Goal: Task Accomplishment & Management: Complete application form

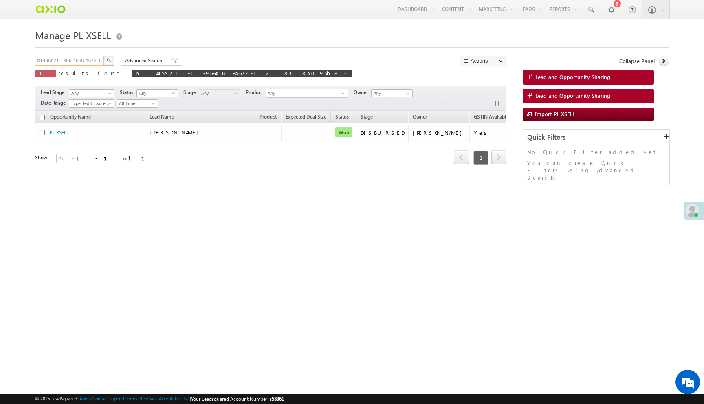
click at [83, 61] on input "b1495e21-1396-4d60-a672-121818a095b8" at bounding box center [70, 61] width 70 height 10
paste input "f413cfba-d791-456b-8fa6-d6dc8a95e3c4"
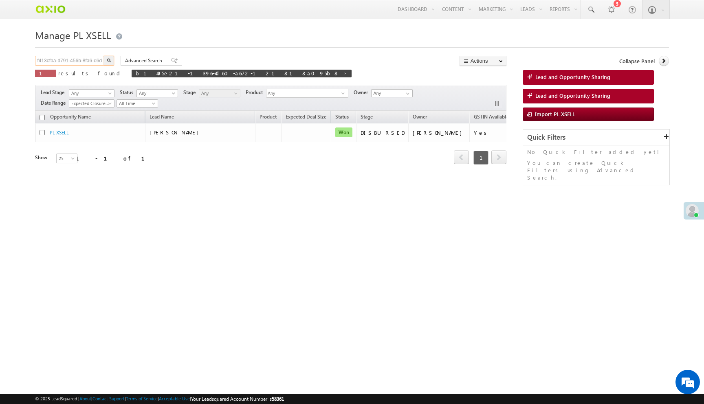
scroll to position [0, 26]
type input "f413cfba-d791-456b-8fa6-d6dc8a95e3c4"
click at [104, 56] on button "button" at bounding box center [109, 61] width 11 height 10
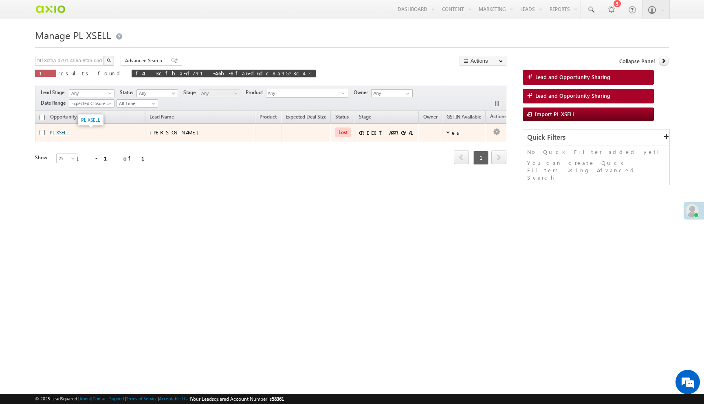
click at [63, 134] on link "PL XSELL" at bounding box center [59, 133] width 19 height 6
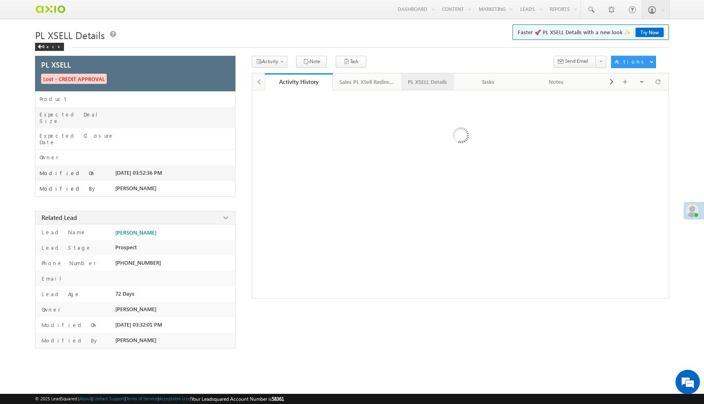
click at [421, 74] on link "PL XSELL Details" at bounding box center [427, 81] width 53 height 17
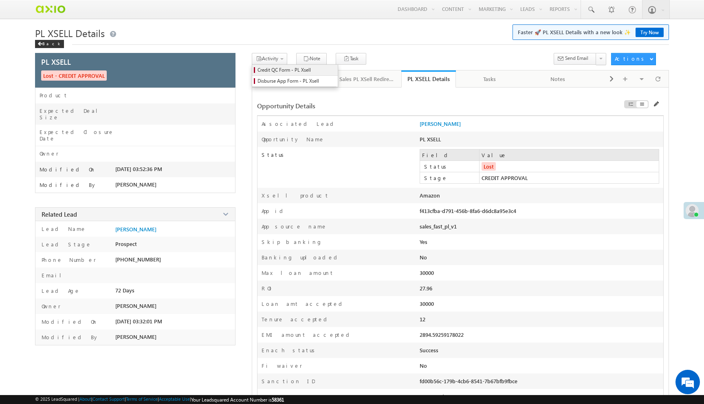
click at [269, 70] on span "Credit QC Form - PL Xsell" at bounding box center [296, 69] width 77 height 7
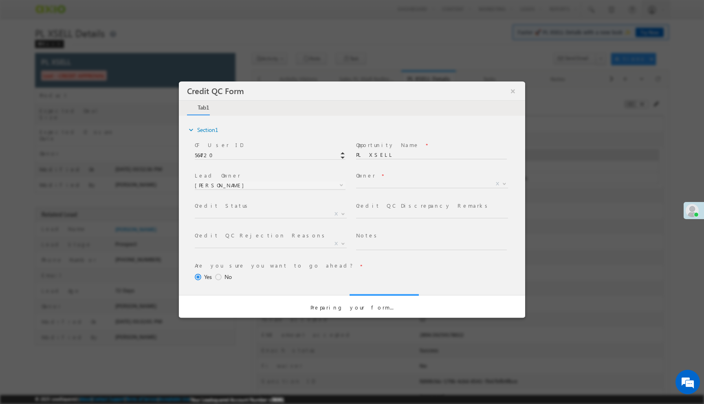
select select "c948bf67-3903-11ef-bbd2-0695f51e8b4b"
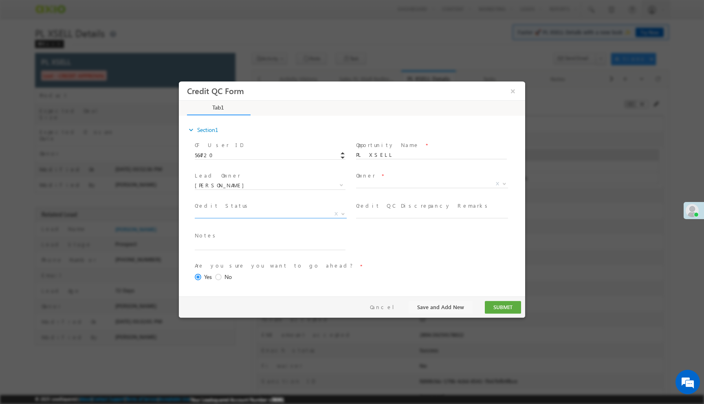
click at [326, 213] on span "X" at bounding box center [271, 214] width 152 height 8
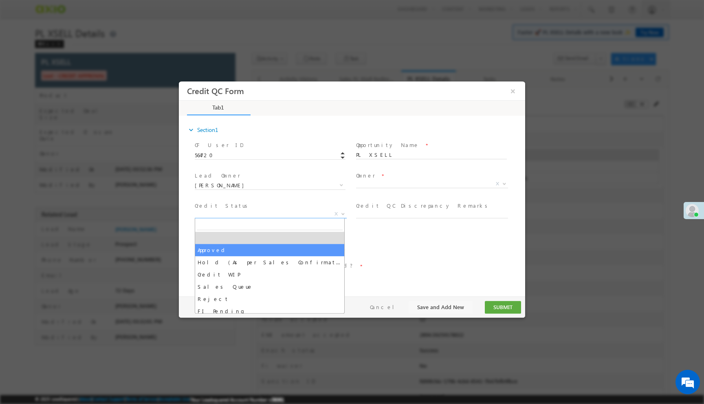
select select "Approved"
select select "NA"
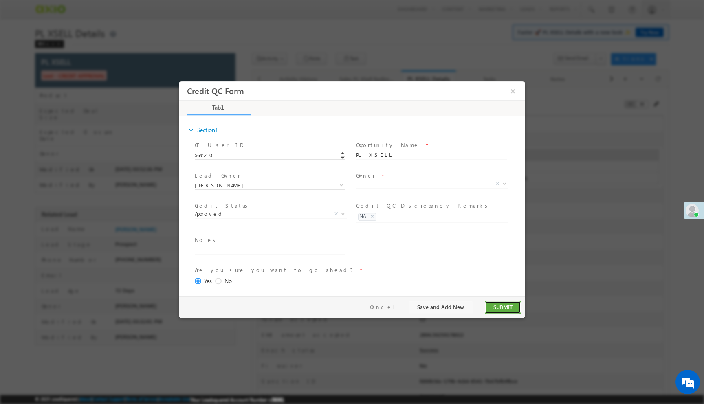
click at [505, 308] on button "SUBMIT" at bounding box center [503, 307] width 36 height 13
click at [512, 86] on button "×" at bounding box center [513, 91] width 14 height 15
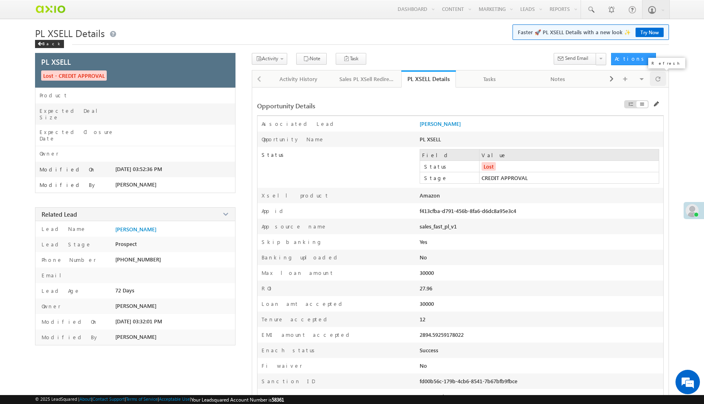
click at [663, 77] on div at bounding box center [658, 79] width 16 height 14
click at [284, 83] on span "Disburse App Form - PL Xsell" at bounding box center [296, 80] width 77 height 7
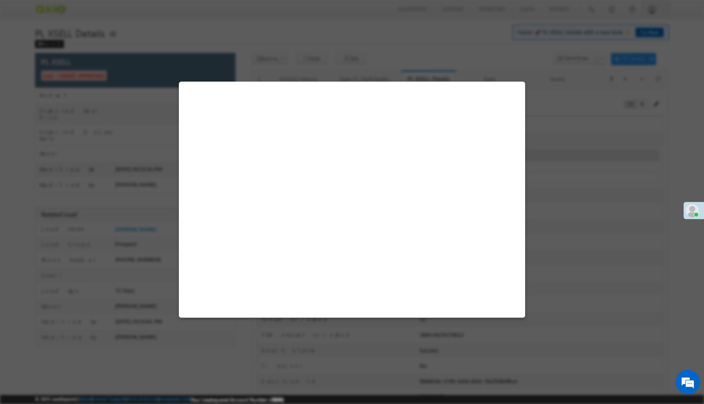
select select "PL XSell Disbursement Initiated"
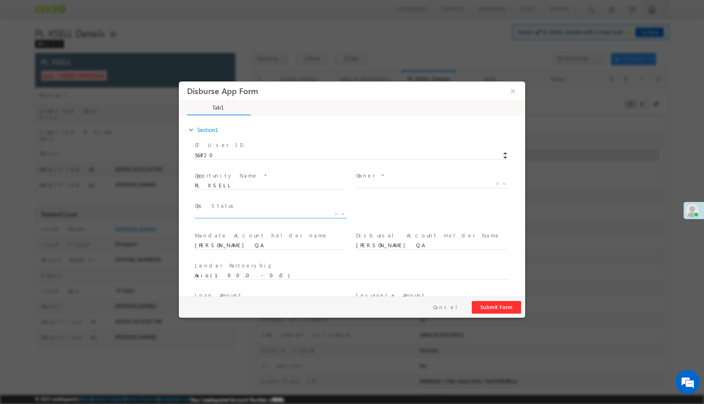
click at [270, 218] on span "X" at bounding box center [271, 216] width 152 height 8
click at [274, 215] on span "X" at bounding box center [271, 214] width 152 height 8
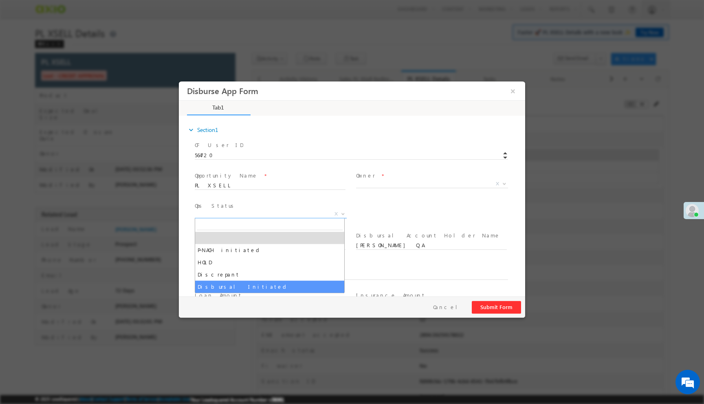
select select "Disbursal Initiated"
select select "NA"
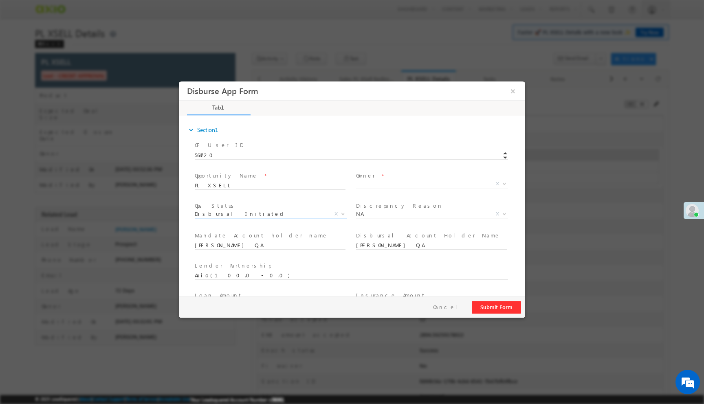
scroll to position [120, 0]
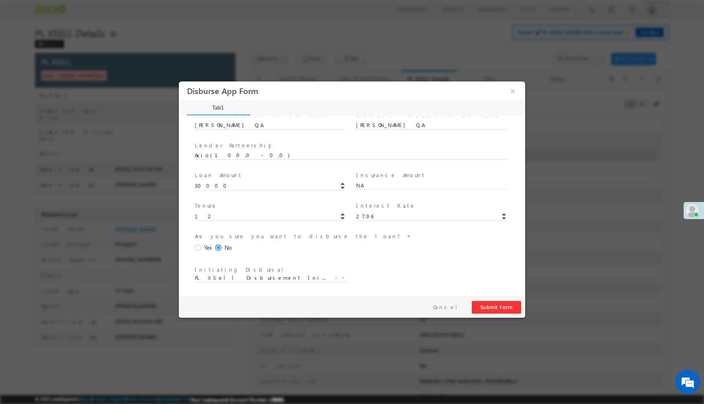
click at [198, 247] on span at bounding box center [199, 247] width 9 height 7
click at [179, 81] on input "Yes" at bounding box center [179, 81] width 0 height 0
click at [502, 311] on button "Submit Form" at bounding box center [496, 307] width 49 height 13
click at [493, 308] on button "Submit Form" at bounding box center [496, 307] width 49 height 13
click at [513, 91] on button "×" at bounding box center [513, 91] width 14 height 15
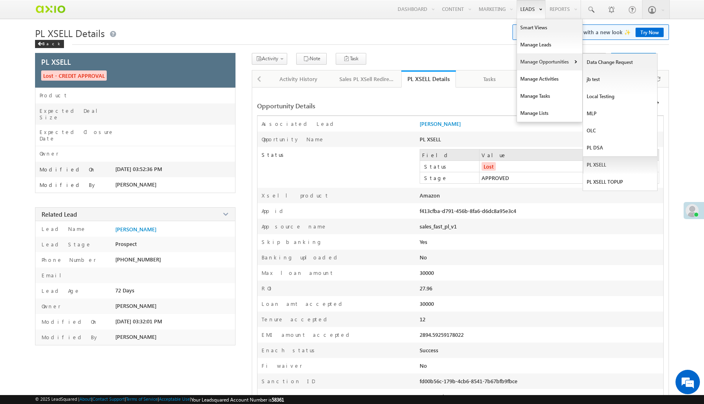
click at [598, 165] on link "PL XSELL" at bounding box center [620, 164] width 75 height 17
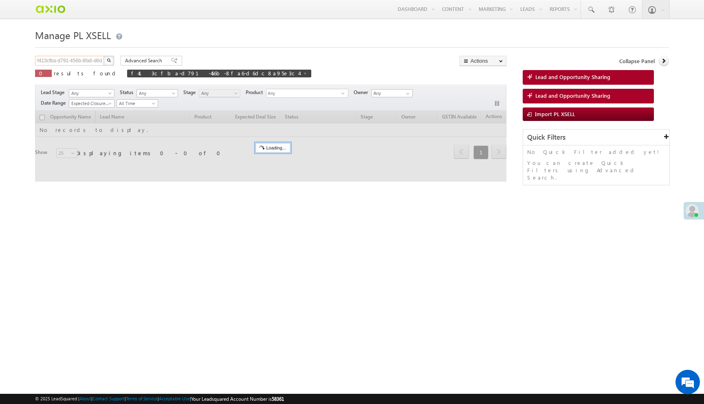
click at [83, 59] on input "f413cfba-d791-456b-8fa6-d6dc8a95e3c4" at bounding box center [70, 61] width 70 height 10
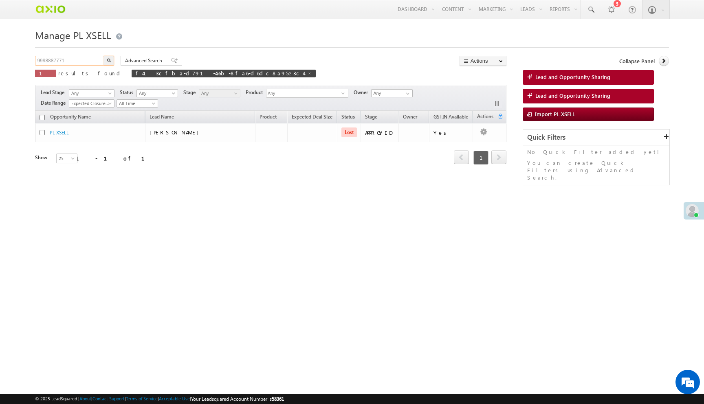
type input "9998887771"
click at [104, 56] on button "button" at bounding box center [109, 61] width 11 height 10
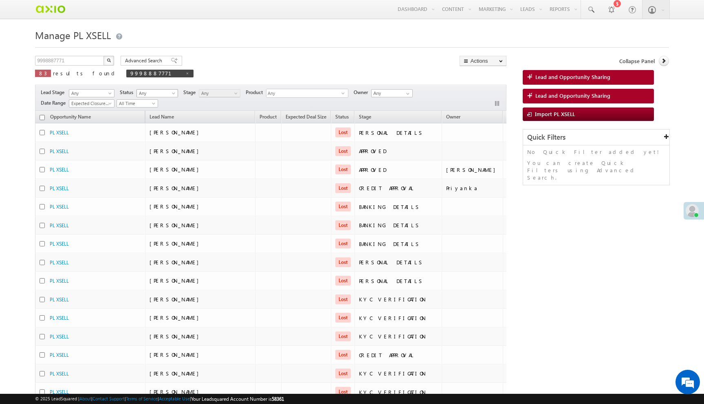
click at [152, 90] on span "Any" at bounding box center [156, 93] width 39 height 7
click at [152, 110] on link "Open" at bounding box center [158, 110] width 41 height 7
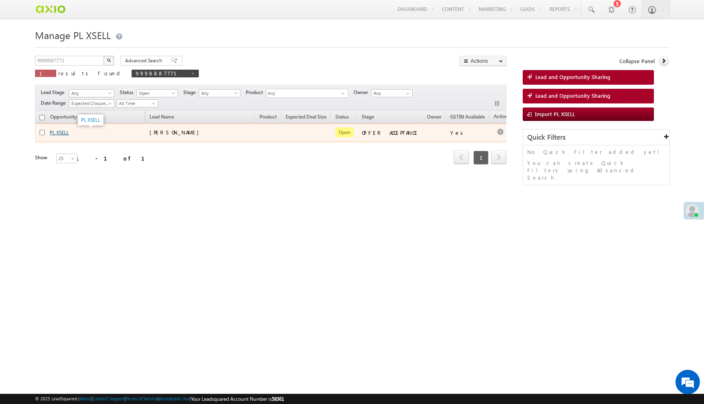
click at [66, 133] on link "PL XSELL" at bounding box center [59, 133] width 19 height 6
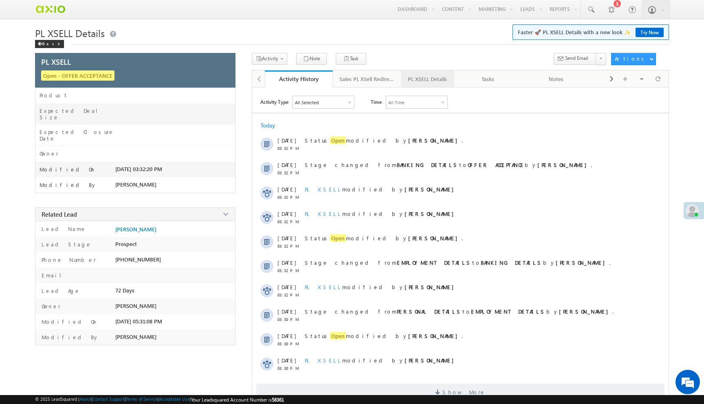
click at [416, 73] on link "PL XSELL Details" at bounding box center [427, 78] width 53 height 17
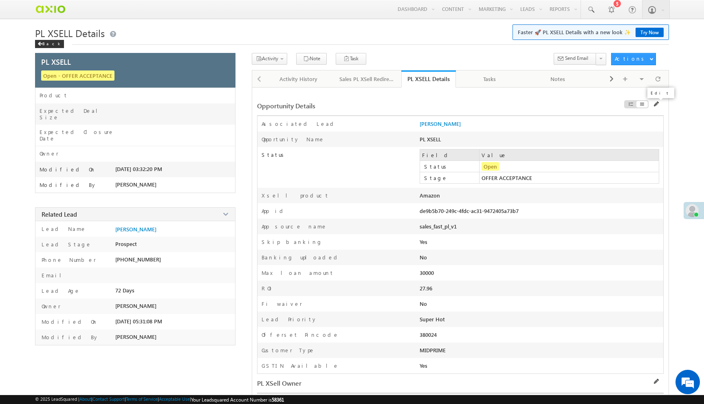
click at [656, 104] on span at bounding box center [657, 104] width 6 height 6
click at [655, 104] on span at bounding box center [657, 104] width 6 height 6
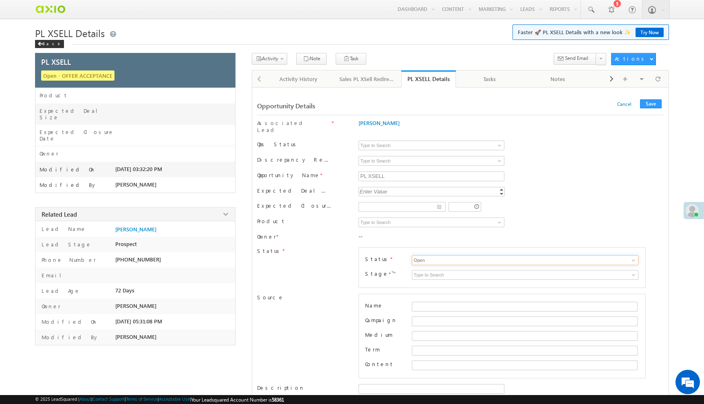
click at [432, 255] on input "Open" at bounding box center [525, 260] width 227 height 10
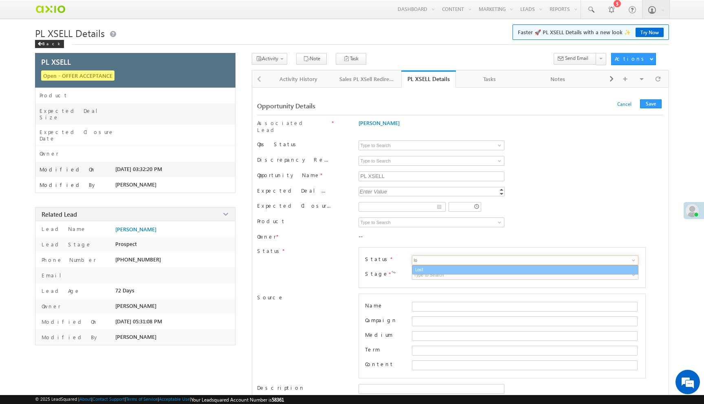
click at [431, 265] on link "Lost" at bounding box center [525, 269] width 227 height 9
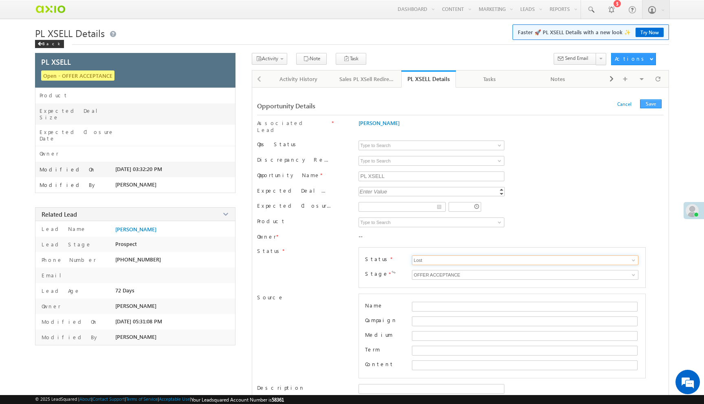
type input "Lost"
click at [652, 106] on button "Save" at bounding box center [651, 103] width 22 height 9
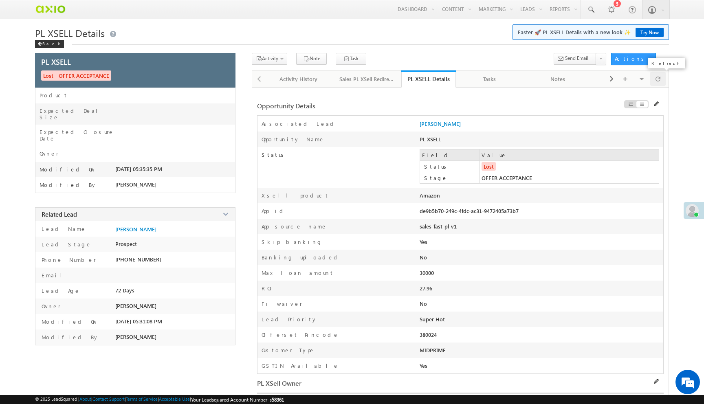
click at [660, 78] on span at bounding box center [658, 79] width 5 height 14
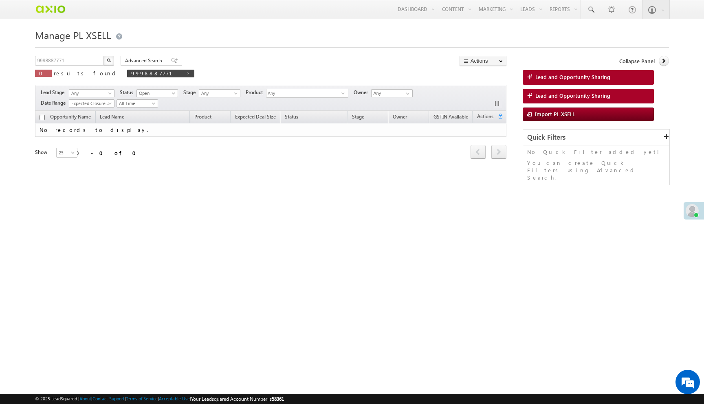
click at [110, 59] on img "button" at bounding box center [109, 60] width 4 height 4
click at [154, 95] on span "Open" at bounding box center [156, 93] width 39 height 7
click at [153, 99] on link "Any" at bounding box center [158, 102] width 41 height 7
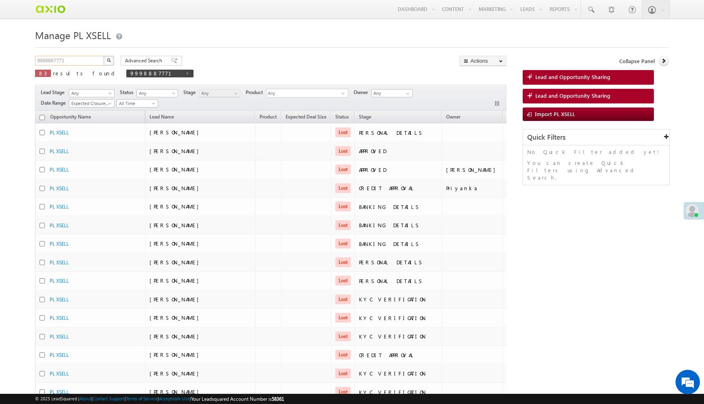
click at [88, 60] on input "9998887771" at bounding box center [70, 61] width 70 height 10
paste input "f413cfba-d791-456b-8fa6-d6dc8a95e3c4"
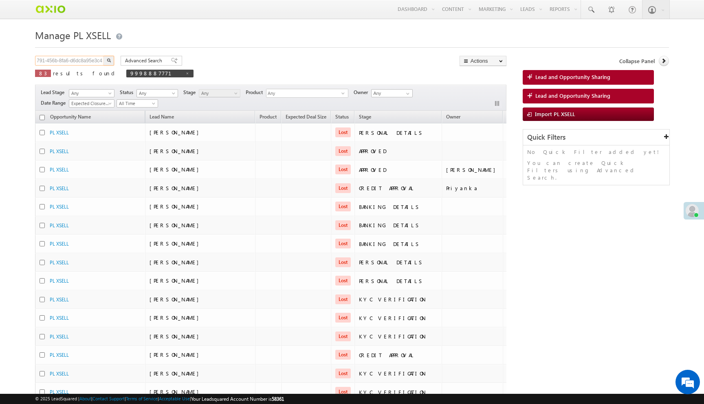
type input "f413cfba-d791-456b-8fa6-d6dc8a95e3c4"
click at [104, 56] on button "button" at bounding box center [109, 61] width 11 height 10
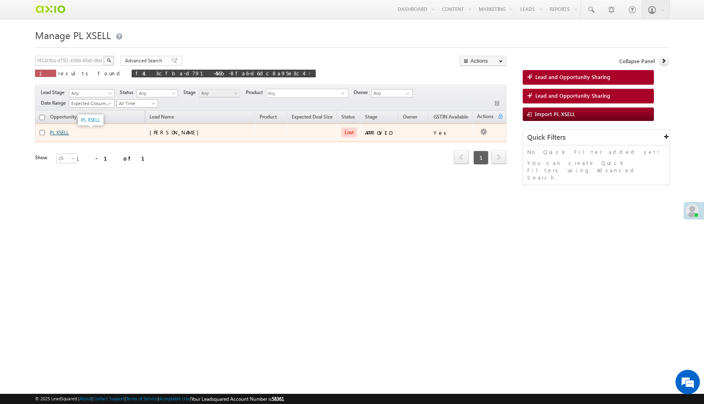
click at [67, 135] on link "PL XSELL" at bounding box center [59, 133] width 19 height 6
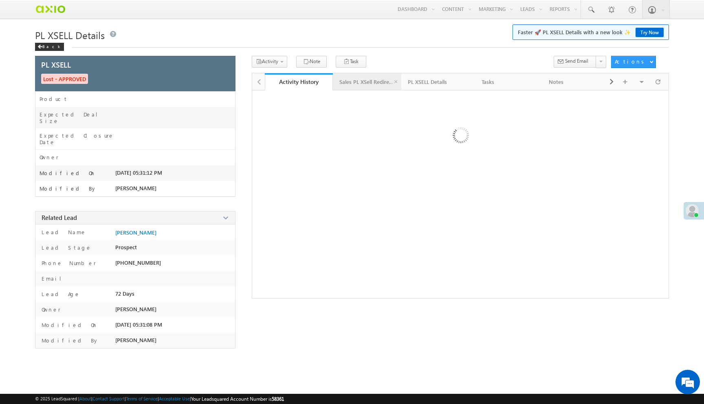
click at [378, 76] on link "Sales PL XSell Redirection" at bounding box center [367, 81] width 68 height 17
click at [429, 81] on div "PL XSELL Details" at bounding box center [427, 82] width 39 height 10
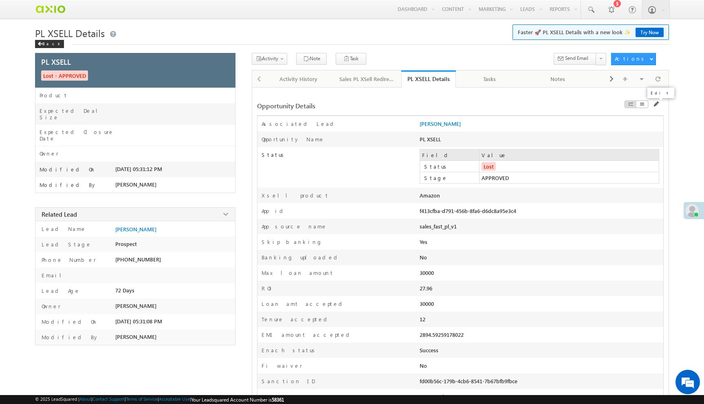
click at [656, 106] on span at bounding box center [657, 104] width 6 height 6
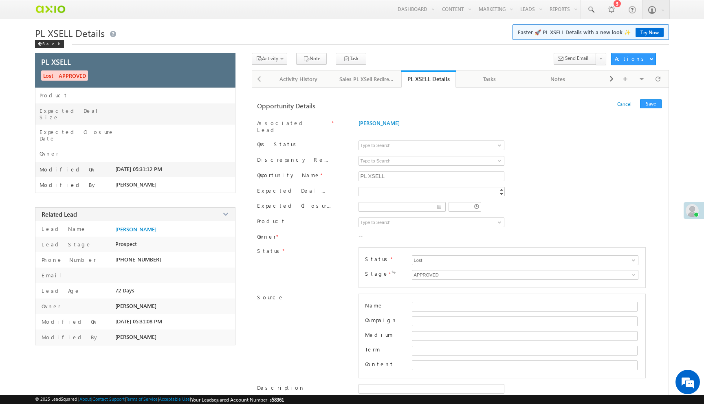
type input "2894.59"
click at [447, 259] on input "Lost" at bounding box center [525, 260] width 227 height 10
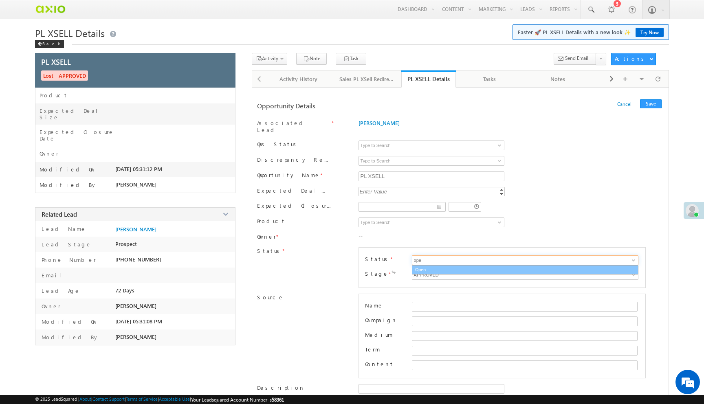
click at [451, 265] on link "Open" at bounding box center [525, 269] width 227 height 9
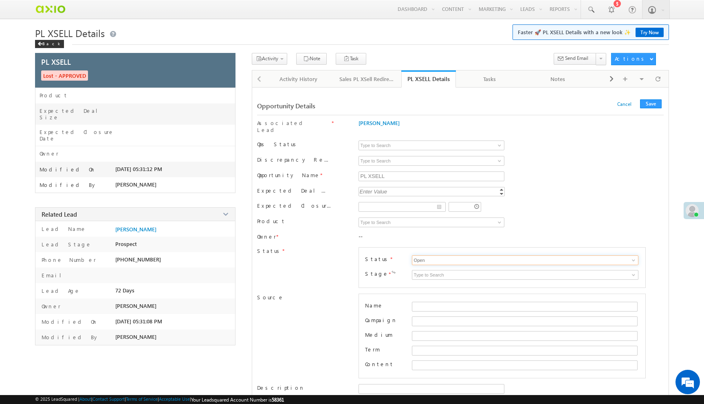
type input "Open"
click at [445, 220] on input at bounding box center [432, 223] width 146 height 10
click at [653, 101] on button "Save" at bounding box center [651, 103] width 22 height 9
click at [432, 270] on input at bounding box center [525, 275] width 227 height 10
click at [480, 274] on div "Prospecting Qualification Need Analysis Proposal Negotiation EMPLOYMENT DETAILS…" at bounding box center [525, 278] width 227 height 17
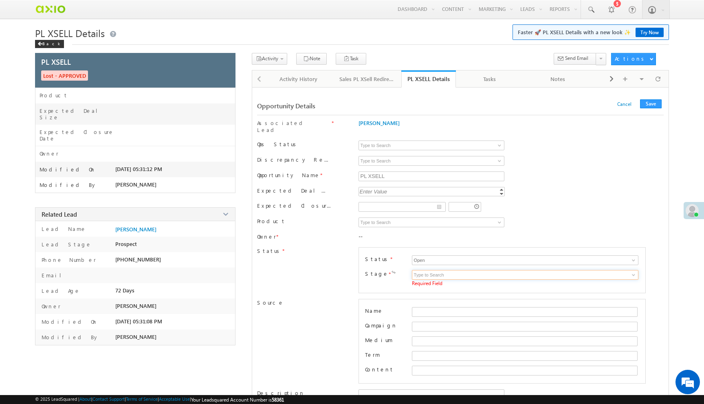
click at [485, 270] on input at bounding box center [525, 275] width 227 height 10
click at [483, 289] on link "Approved" at bounding box center [525, 293] width 227 height 9
type input "Approved"
click at [651, 101] on button "Save" at bounding box center [651, 103] width 22 height 9
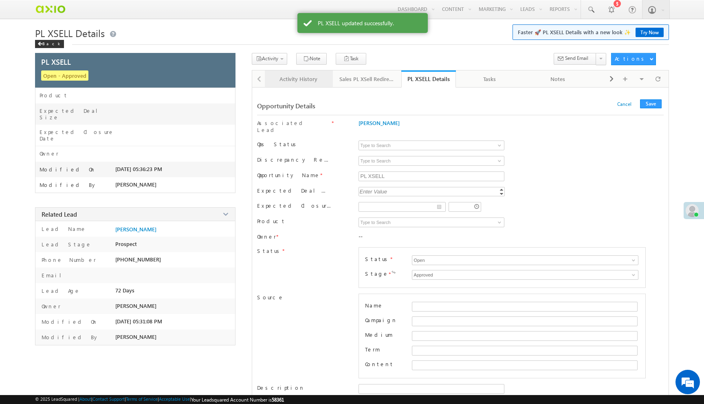
click at [308, 79] on div "Activity History" at bounding box center [298, 79] width 55 height 10
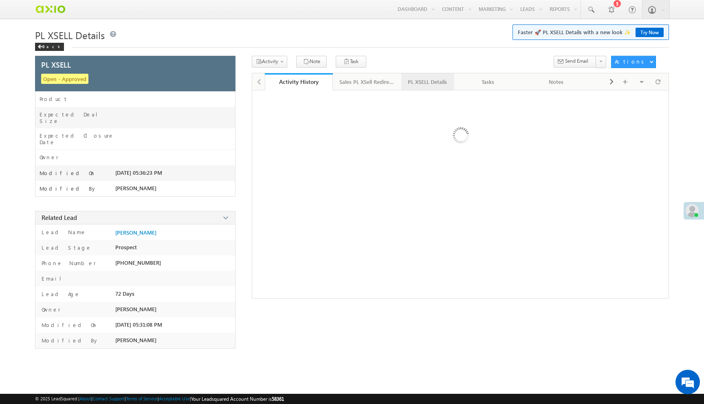
click at [421, 83] on div "PL XSELL Details" at bounding box center [427, 82] width 39 height 10
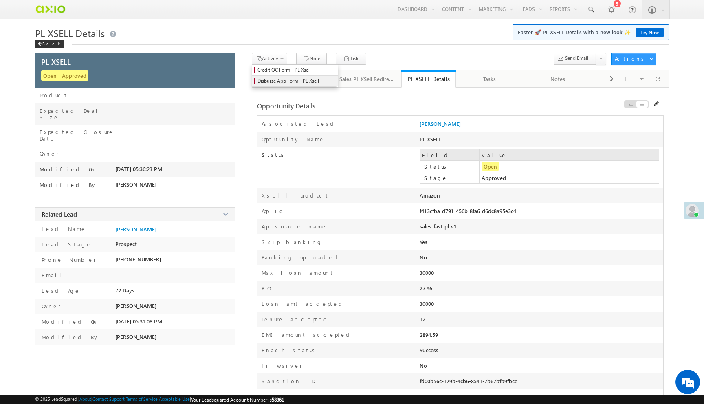
click at [273, 79] on span "Disburse App Form - PL Xsell" at bounding box center [296, 80] width 77 height 7
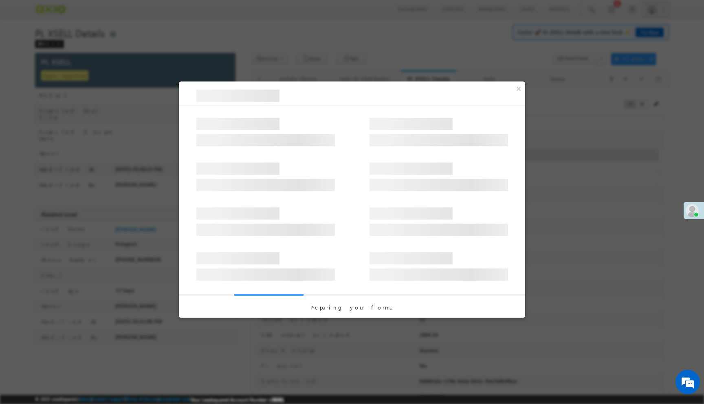
select select "PL XSell Disbursement Initiated"
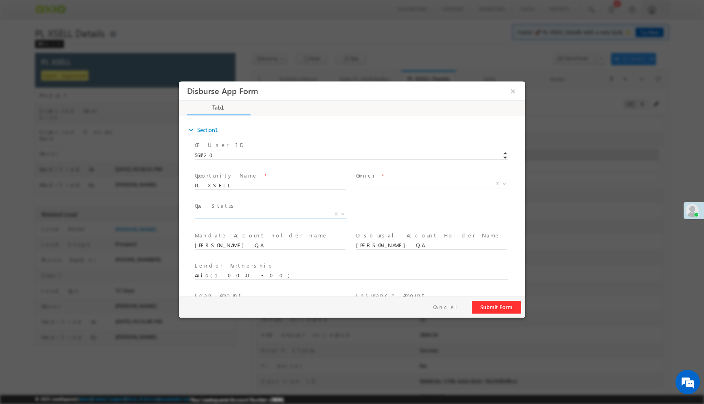
click at [251, 212] on span "X" at bounding box center [271, 214] width 152 height 8
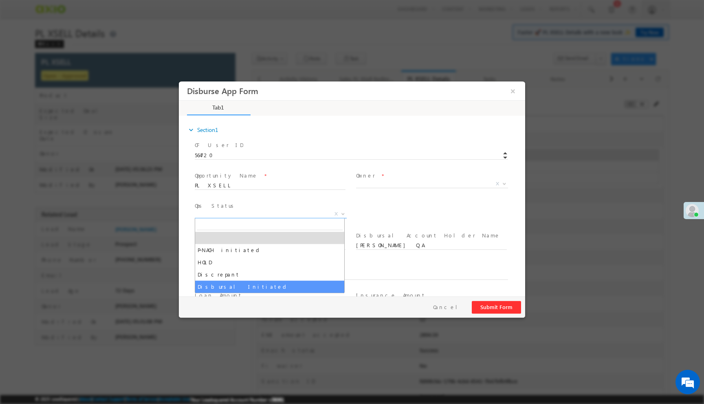
select select "Disbursal Initiated"
select select "NA"
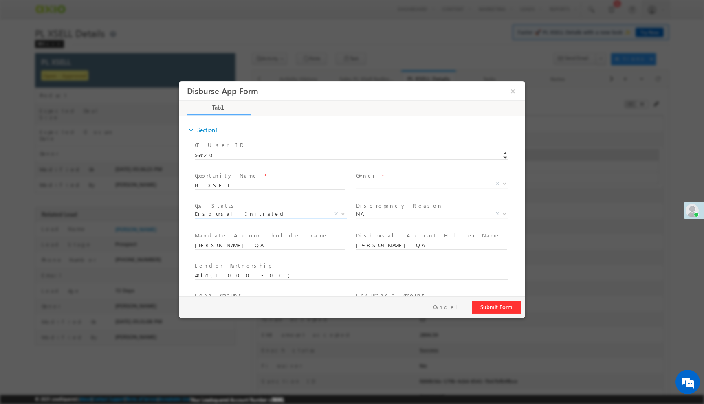
click at [390, 186] on span "X" at bounding box center [435, 186] width 158 height 10
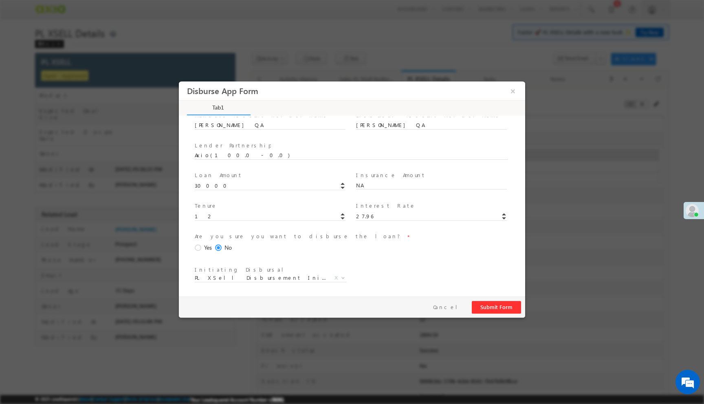
click at [198, 247] on span at bounding box center [199, 247] width 9 height 7
click at [179, 81] on input "Yes" at bounding box center [179, 81] width 0 height 0
click at [478, 304] on button "Submit Form" at bounding box center [496, 307] width 49 height 13
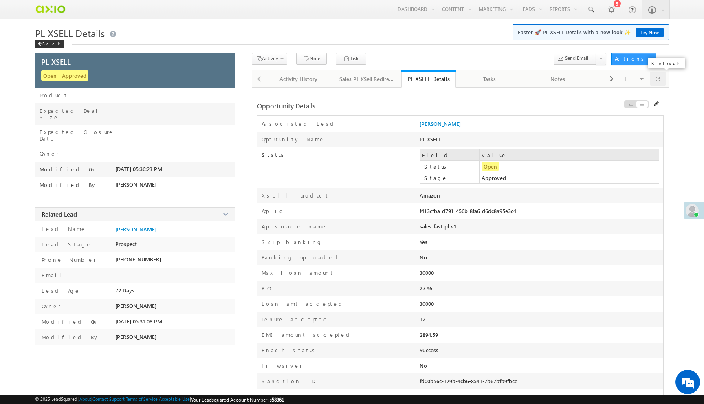
click at [661, 80] on div at bounding box center [658, 79] width 16 height 14
